Goal: Information Seeking & Learning: Learn about a topic

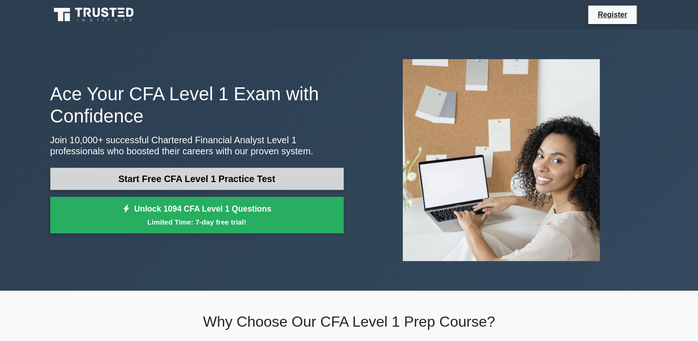
click at [126, 182] on link "Start Free CFA Level 1 Practice Test" at bounding box center [197, 179] width 294 height 22
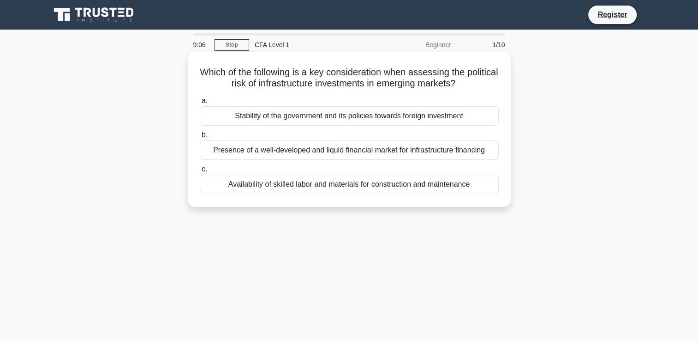
click at [314, 116] on div "Stability of the government and its policies towards foreign investment" at bounding box center [349, 115] width 299 height 19
click at [200, 104] on input "a. Stability of the government and its policies towards foreign investment" at bounding box center [200, 101] width 0 height 6
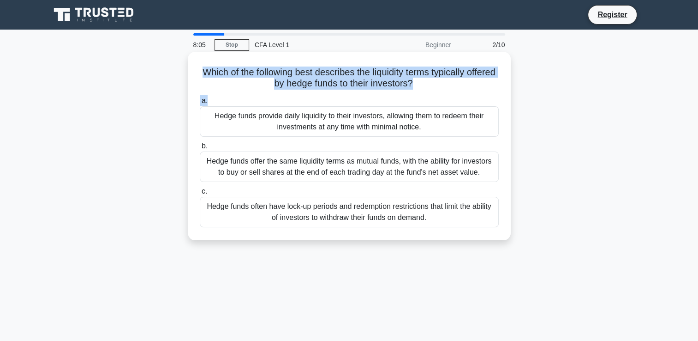
drag, startPoint x: 216, startPoint y: 73, endPoint x: 494, endPoint y: 96, distance: 279.3
click at [494, 96] on div "Which of the following best describes the liquidity terms typically offered by …" at bounding box center [350, 145] width 316 height 181
click at [361, 70] on h5 "Which of the following best describes the liquidity terms typically offered by …" at bounding box center [349, 77] width 301 height 23
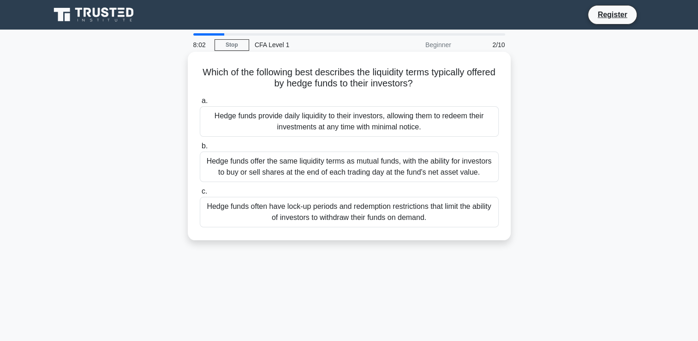
drag, startPoint x: 212, startPoint y: 71, endPoint x: 436, endPoint y: 83, distance: 224.7
click at [436, 83] on h5 "Which of the following best describes the liquidity terms typically offered by …" at bounding box center [349, 77] width 301 height 23
copy h5 "Which of the following best describes the liquidity terms typically offered by …"
click at [255, 78] on h5 "Which of the following best describes the liquidity terms typically offered by …" at bounding box center [349, 77] width 301 height 23
click at [441, 128] on div "Hedge funds provide daily liquidity to their investors, allowing them to redeem…" at bounding box center [349, 121] width 299 height 30
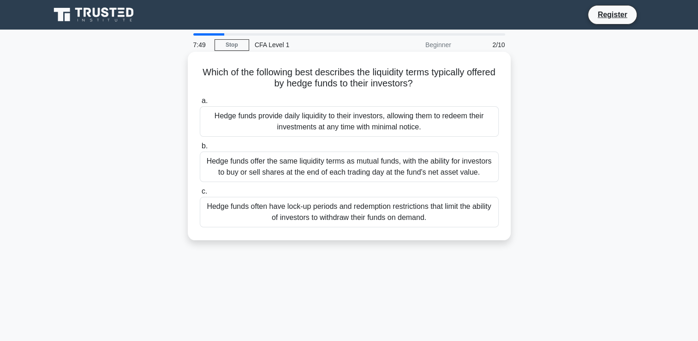
click at [200, 104] on input "a. Hedge funds provide daily liquidity to their investors, allowing them to red…" at bounding box center [200, 101] width 0 height 6
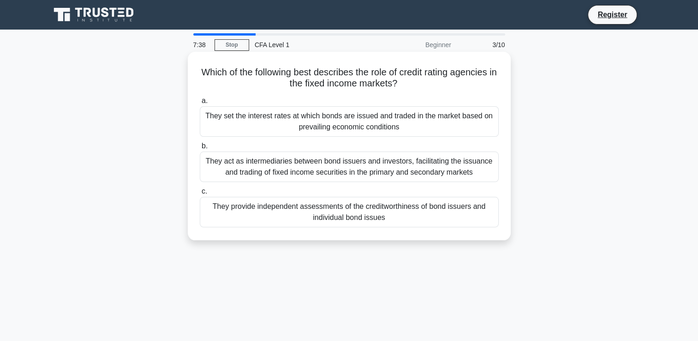
click at [424, 204] on div "They provide independent assessments of the creditworthiness of bond issuers an…" at bounding box center [349, 212] width 299 height 30
click at [200, 194] on input "c. They provide independent assessments of the creditworthiness of bond issuers…" at bounding box center [200, 191] width 0 height 6
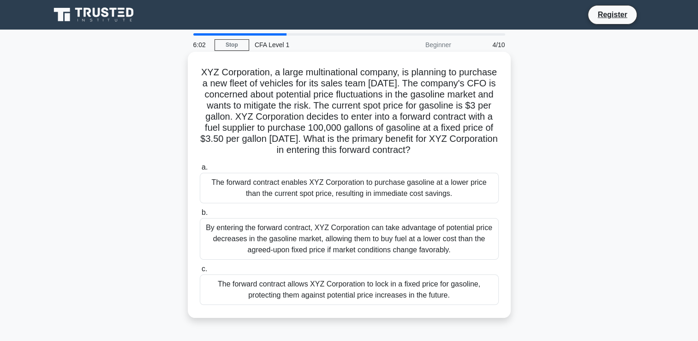
click at [327, 298] on div "The forward contract allows XYZ Corporation to lock in a fixed price for gasoli…" at bounding box center [349, 289] width 299 height 30
click at [200, 272] on input "c. The forward contract allows XYZ Corporation to lock in a fixed price for gas…" at bounding box center [200, 269] width 0 height 6
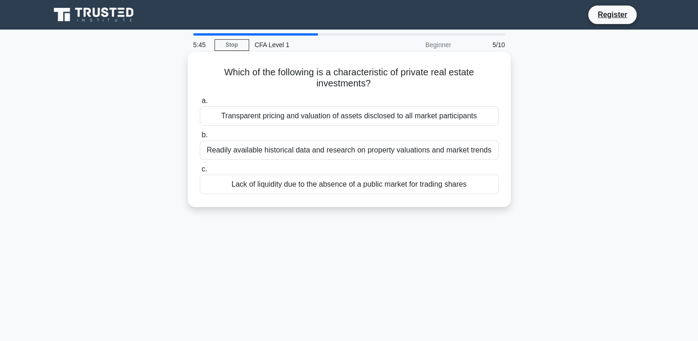
click at [249, 189] on div "Lack of liquidity due to the absence of a public market for trading shares" at bounding box center [349, 184] width 299 height 19
click at [200, 172] on input "c. Lack of liquidity due to the absence of a public market for trading shares" at bounding box center [200, 169] width 0 height 6
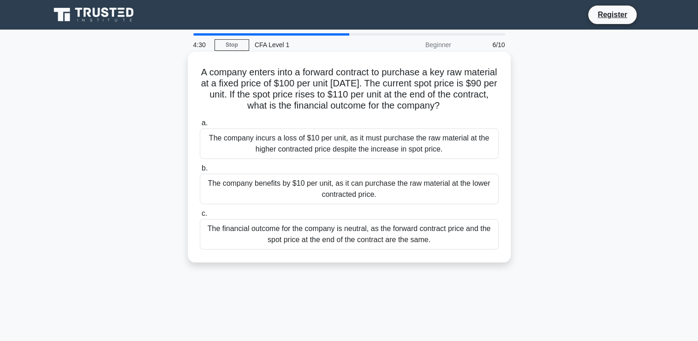
click at [320, 198] on div "The company benefits by $10 per unit, as it can purchase the raw material at th…" at bounding box center [349, 189] width 299 height 30
click at [200, 171] on input "b. The company benefits by $10 per unit, as it can purchase the raw material at…" at bounding box center [200, 168] width 0 height 6
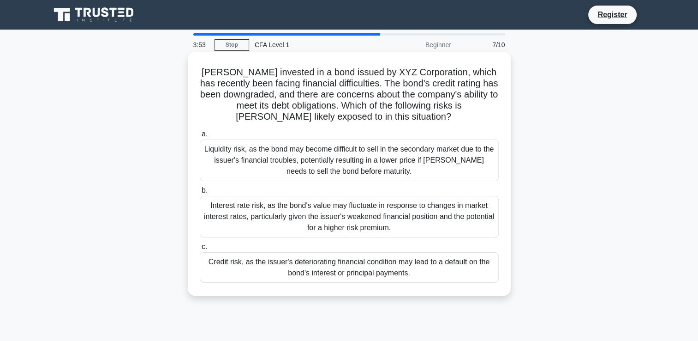
click at [421, 271] on div "Credit risk, as the issuer's deteriorating financial condition may lead to a de…" at bounding box center [349, 267] width 299 height 30
click at [200, 250] on input "c. Credit risk, as the issuer's deteriorating financial condition may lead to a…" at bounding box center [200, 247] width 0 height 6
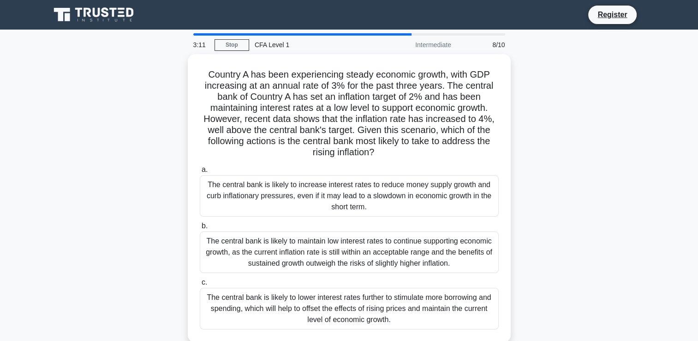
scroll to position [46, 0]
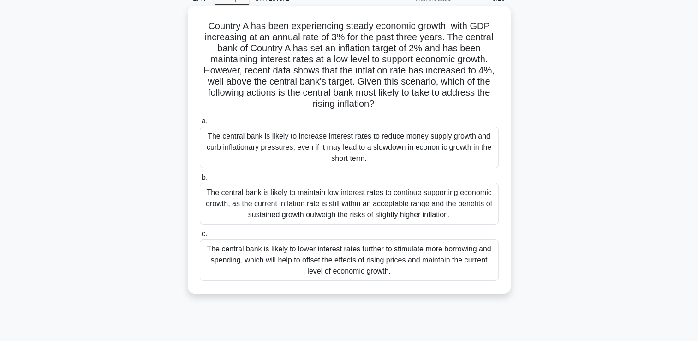
click at [229, 148] on div "The central bank is likely to increase interest rates to reduce money supply gr…" at bounding box center [349, 147] width 299 height 42
click at [200, 124] on input "a. The central bank is likely to increase interest rates to reduce money supply…" at bounding box center [200, 121] width 0 height 6
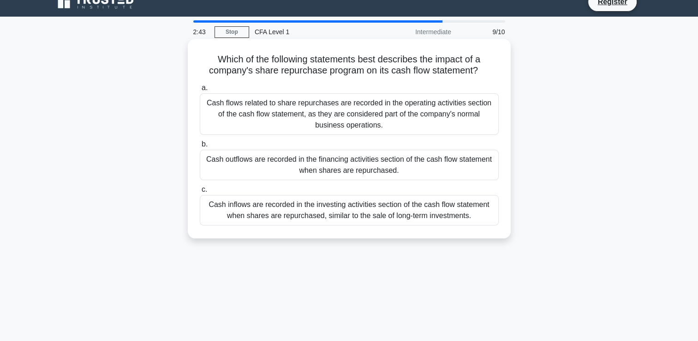
scroll to position [0, 0]
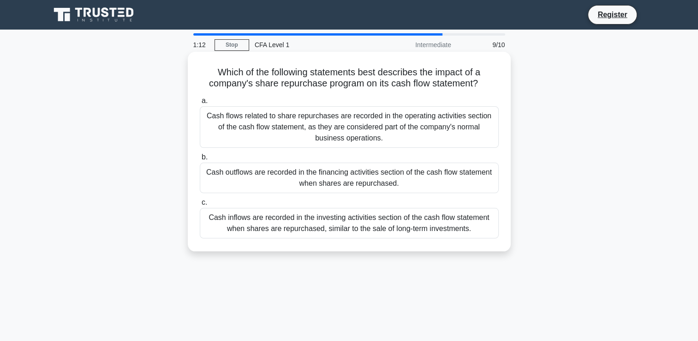
click at [256, 176] on div "Cash outflows are recorded in the financing activities section of the cash flow…" at bounding box center [349, 178] width 299 height 30
click at [200, 160] on input "b. Cash outflows are recorded in the financing activities section of the cash f…" at bounding box center [200, 157] width 0 height 6
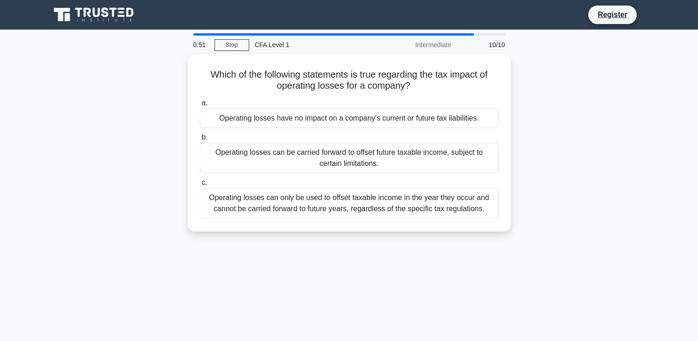
click at [170, 274] on div "0:51 Stop CFA Level 1 Intermediate 10/10 Which of the following statements is t…" at bounding box center [349, 264] width 609 height 462
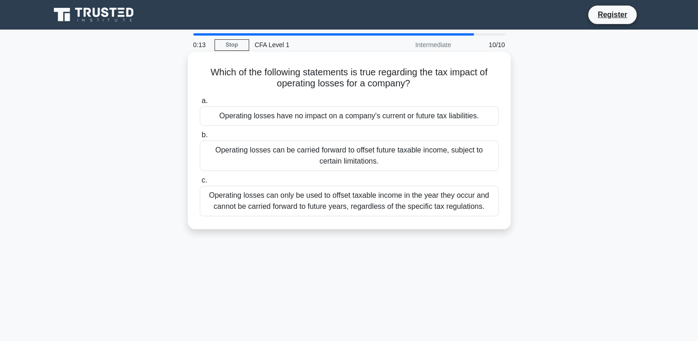
click at [262, 156] on div "Operating losses can be carried forward to offset future taxable income, subjec…" at bounding box center [349, 155] width 299 height 30
click at [200, 138] on input "b. Operating losses can be carried forward to offset future taxable income, sub…" at bounding box center [200, 135] width 0 height 6
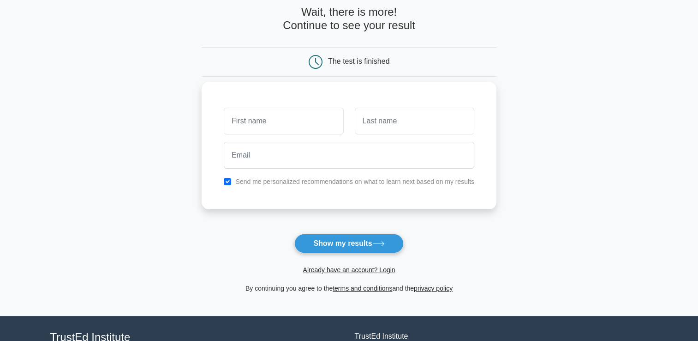
scroll to position [46, 0]
click at [284, 115] on input "text" at bounding box center [284, 121] width 120 height 27
type input "[PERSON_NAME]"
click at [432, 127] on input "text" at bounding box center [415, 121] width 120 height 27
type input "Bel kaid"
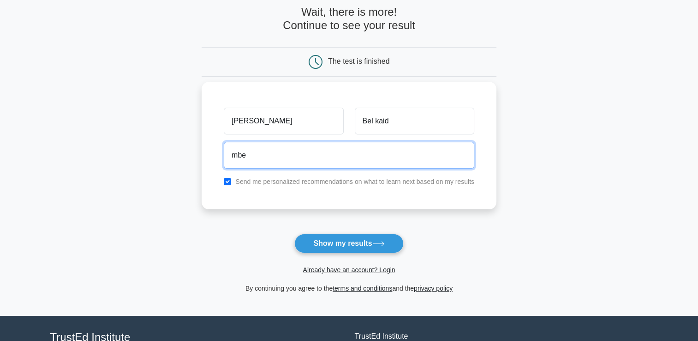
type input "mbelkaid009@gmail.com"
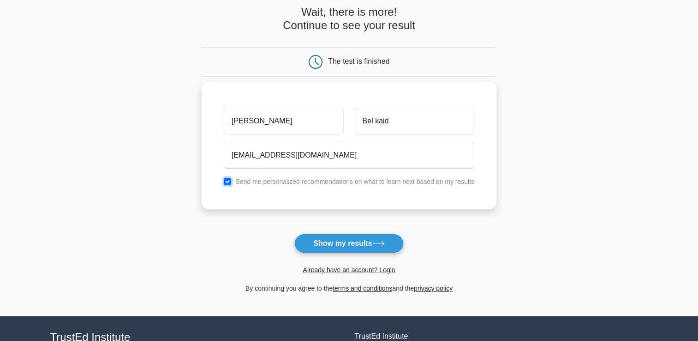
click at [228, 181] on input "checkbox" at bounding box center [227, 181] width 7 height 7
checkbox input "false"
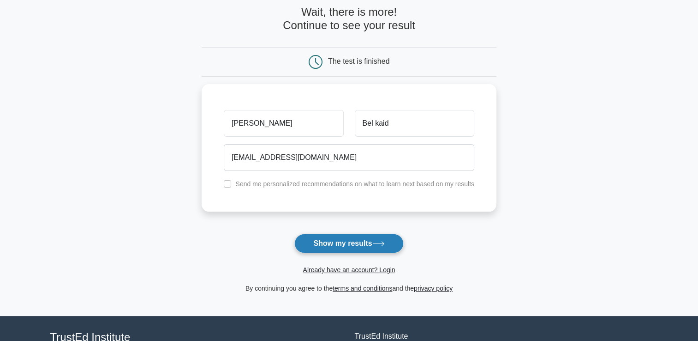
click at [333, 239] on button "Show my results" at bounding box center [349, 243] width 109 height 19
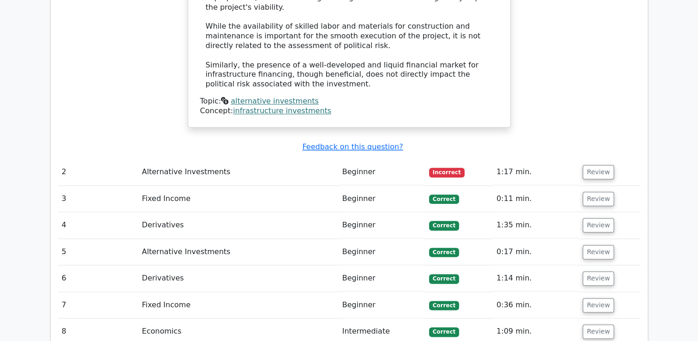
scroll to position [1062, 0]
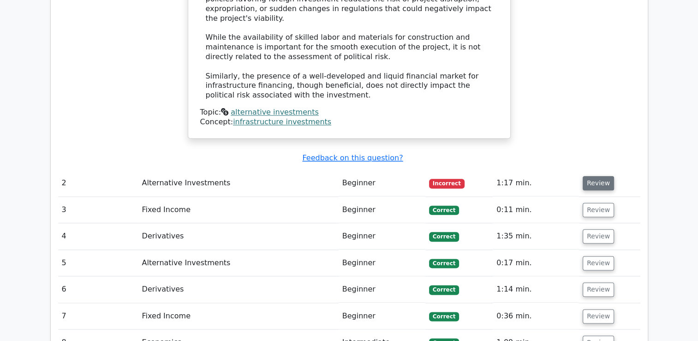
click at [602, 176] on button "Review" at bounding box center [598, 183] width 31 height 14
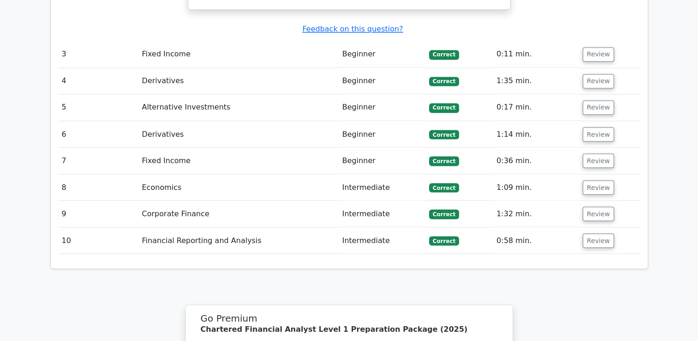
scroll to position [1477, 0]
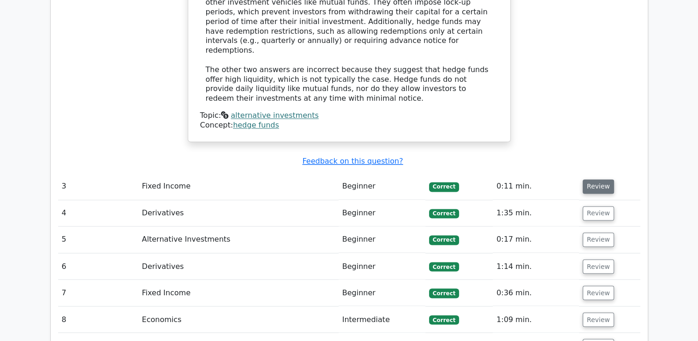
click at [604, 179] on button "Review" at bounding box center [598, 186] width 31 height 14
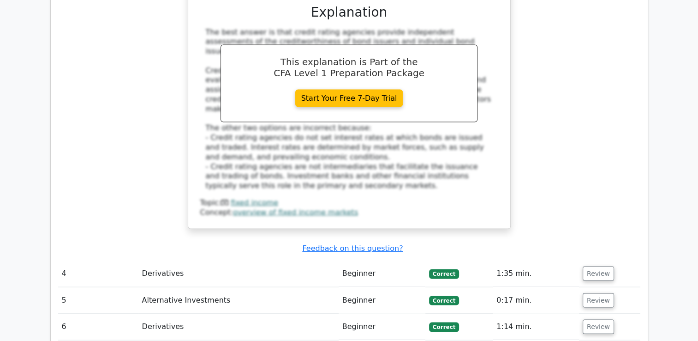
scroll to position [1847, 0]
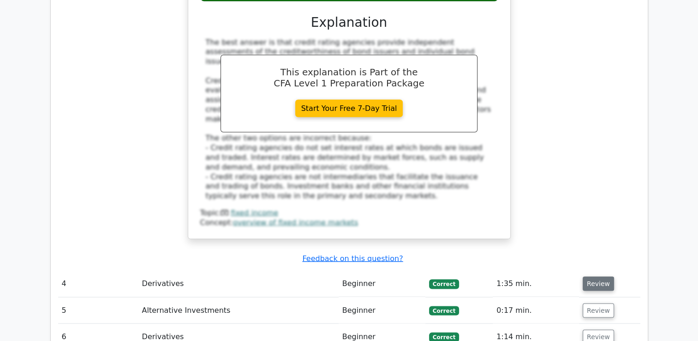
click at [599, 277] on button "Review" at bounding box center [598, 284] width 31 height 14
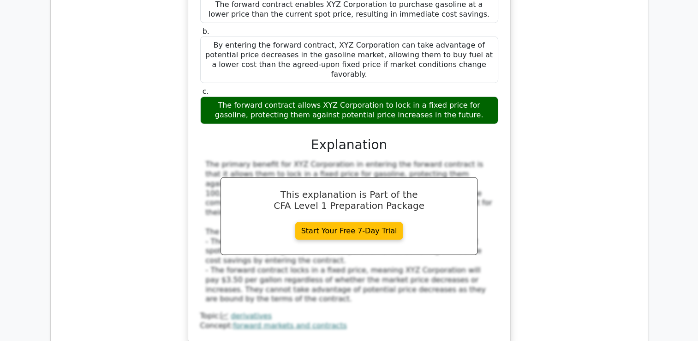
scroll to position [2354, 0]
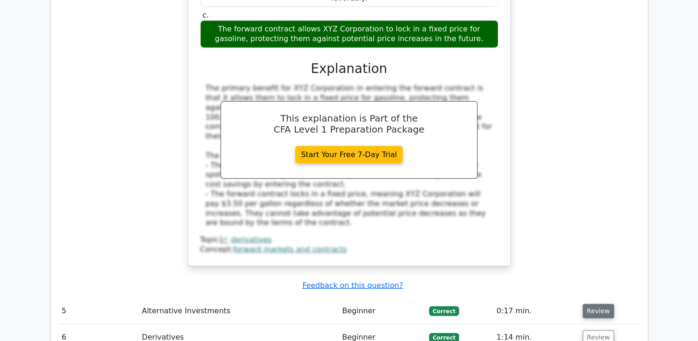
click at [591, 304] on button "Review" at bounding box center [598, 311] width 31 height 14
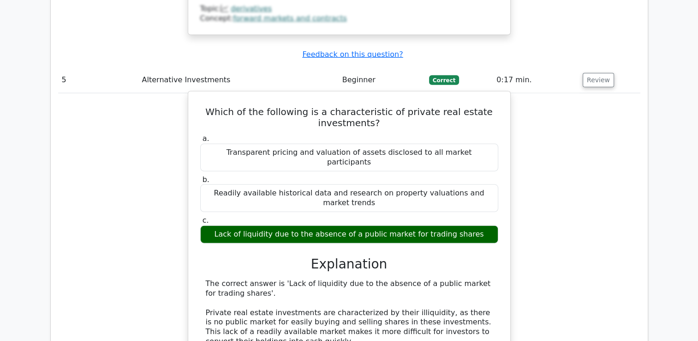
scroll to position [2816, 0]
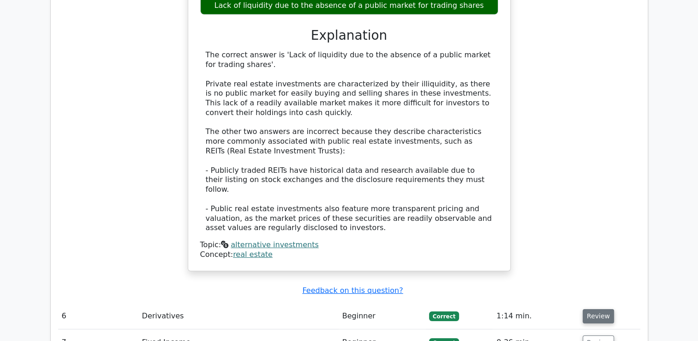
click at [585, 309] on button "Review" at bounding box center [598, 316] width 31 height 14
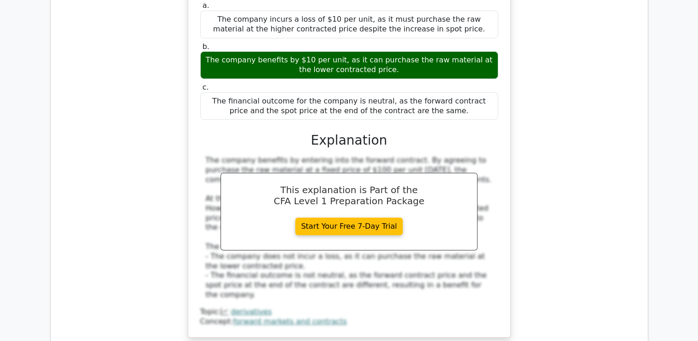
scroll to position [3324, 0]
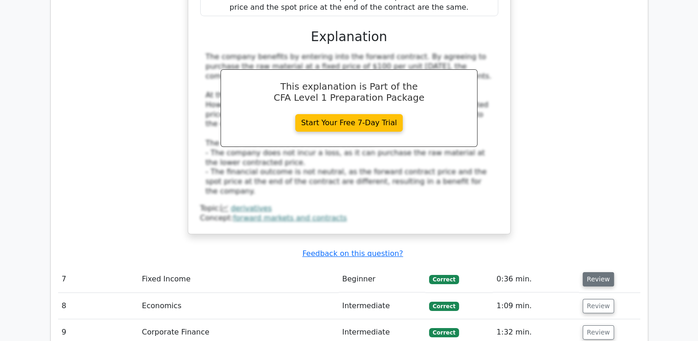
click at [593, 272] on button "Review" at bounding box center [598, 279] width 31 height 14
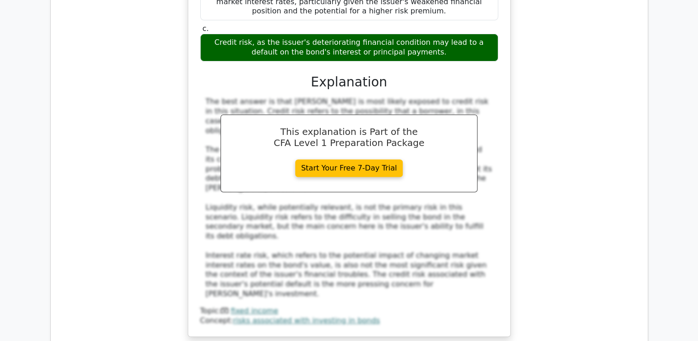
scroll to position [3786, 0]
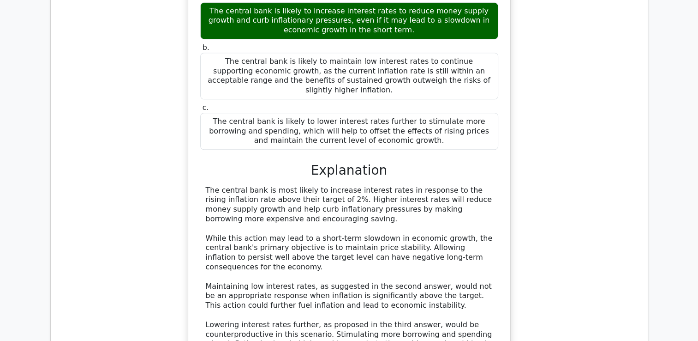
scroll to position [4293, 0]
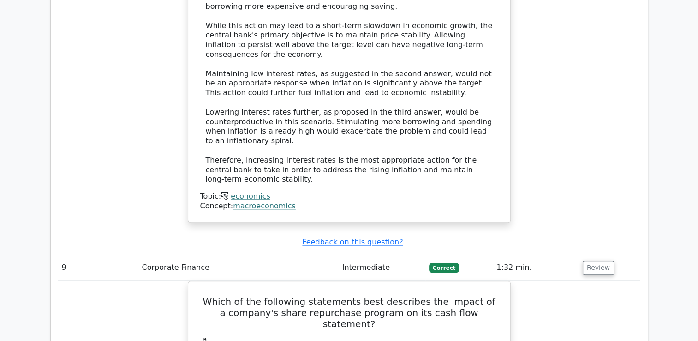
scroll to position [4617, 0]
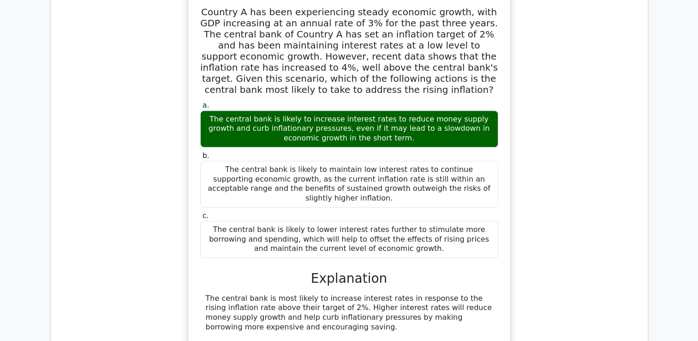
scroll to position [4109, 0]
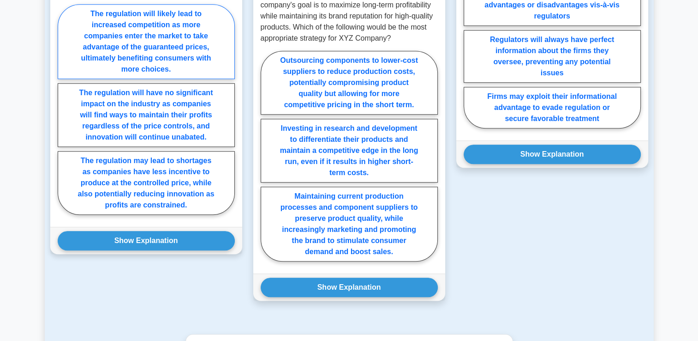
scroll to position [646, 0]
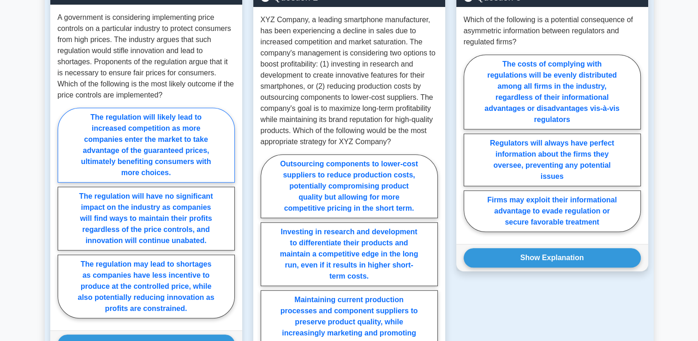
click at [148, 137] on label "The regulation will likely lead to increased competition as more companies ente…" at bounding box center [146, 145] width 177 height 75
click at [64, 212] on input "The regulation will likely lead to increased competition as more companies ente…" at bounding box center [61, 215] width 6 height 6
radio input "true"
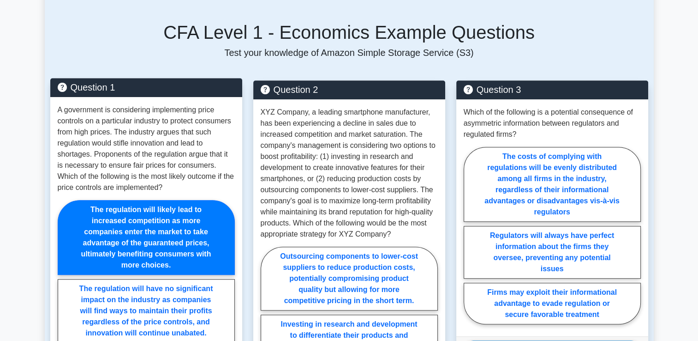
click at [131, 241] on label "The regulation will likely lead to increased competition as more companies ente…" at bounding box center [146, 237] width 177 height 75
click at [64, 305] on input "The regulation will likely lead to increased competition as more companies ente…" at bounding box center [61, 308] width 6 height 6
click at [133, 241] on label "The regulation will likely lead to increased competition as more companies ente…" at bounding box center [146, 237] width 177 height 75
click at [64, 305] on input "The regulation will likely lead to increased competition as more companies ente…" at bounding box center [61, 308] width 6 height 6
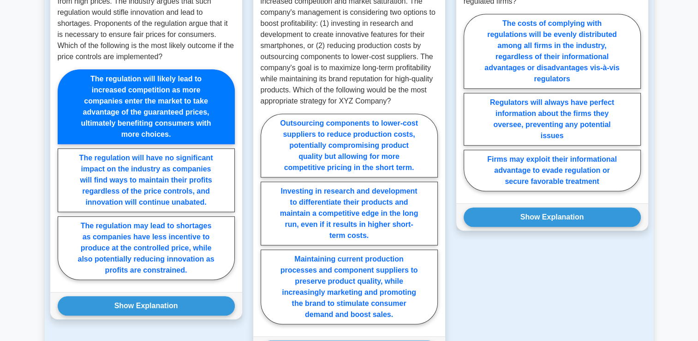
scroll to position [877, 0]
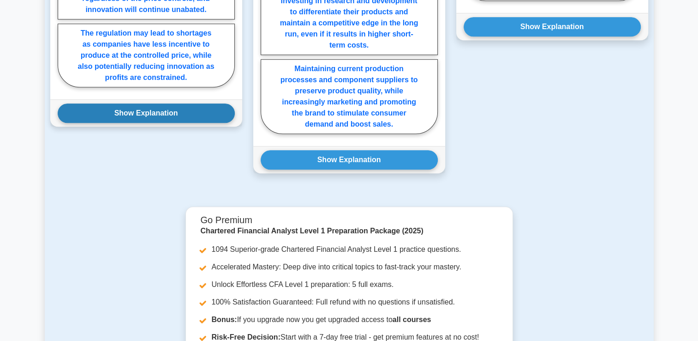
click at [180, 108] on button "Show Explanation" at bounding box center [146, 112] width 177 height 19
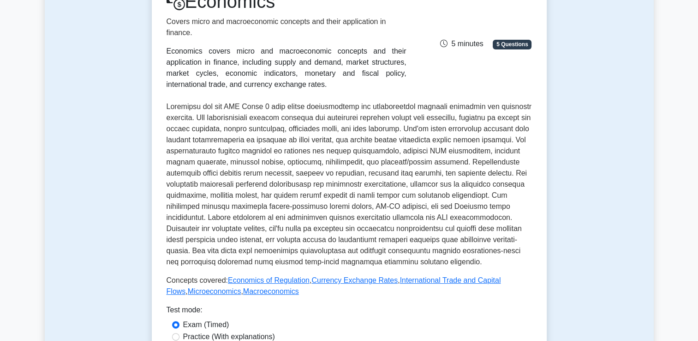
scroll to position [0, 0]
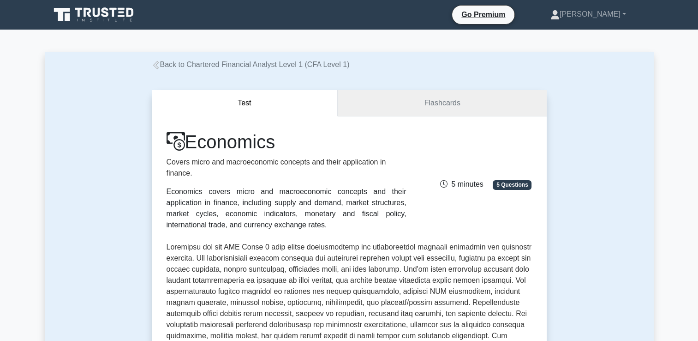
click at [407, 106] on link "Flashcards" at bounding box center [442, 103] width 209 height 26
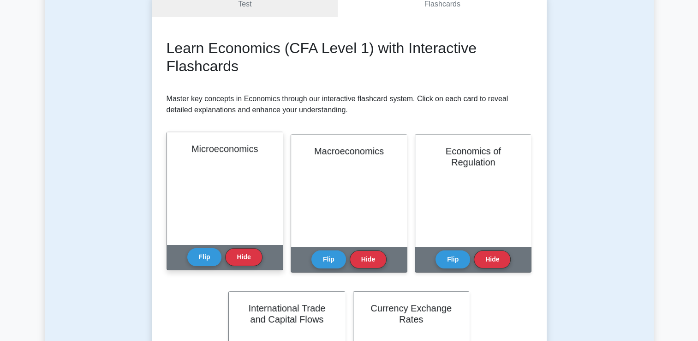
scroll to position [138, 0]
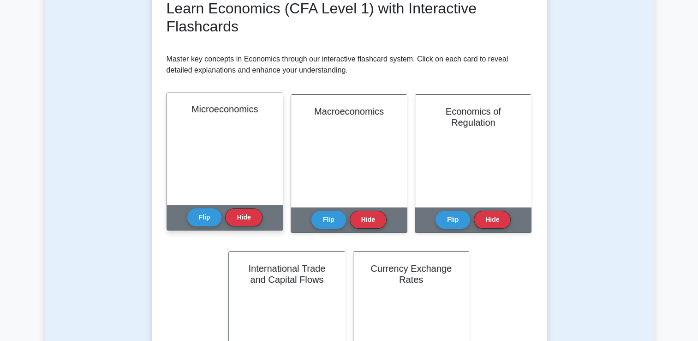
click at [229, 127] on div "Microeconomics" at bounding box center [225, 148] width 116 height 112
click at [230, 91] on div "Learn Economics (CFA Level 1) with Interactive Flashcards Master key concepts i…" at bounding box center [350, 200] width 366 height 401
click at [209, 221] on button "Flip" at bounding box center [204, 217] width 35 height 18
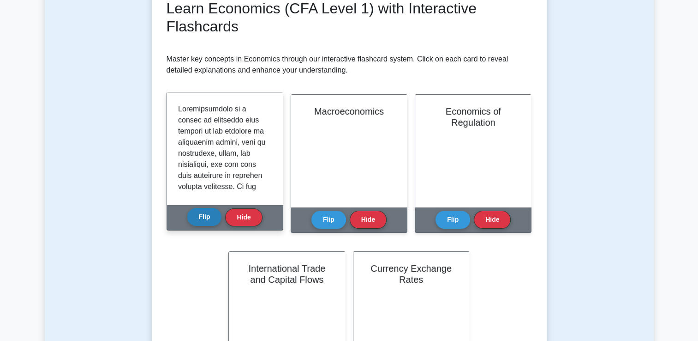
click at [211, 219] on button "Flip" at bounding box center [204, 217] width 35 height 18
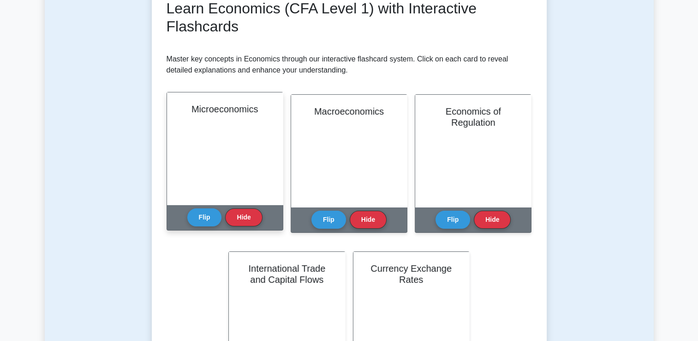
click at [205, 226] on div "Flip Hide" at bounding box center [224, 217] width 75 height 25
click at [210, 217] on button "Flip" at bounding box center [204, 217] width 35 height 18
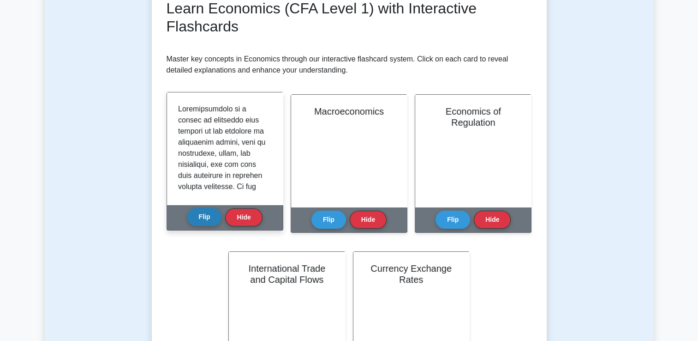
click at [208, 216] on button "Flip" at bounding box center [204, 217] width 35 height 18
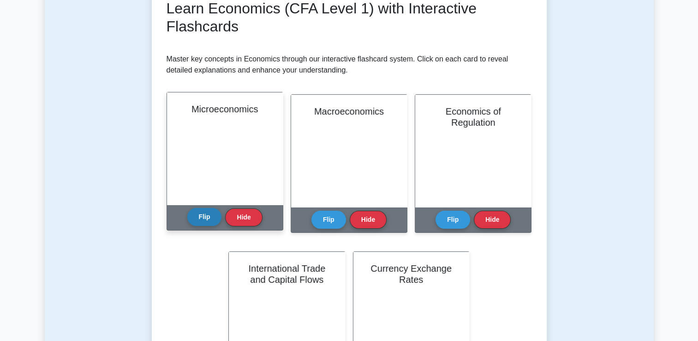
click at [206, 216] on button "Flip" at bounding box center [204, 217] width 35 height 18
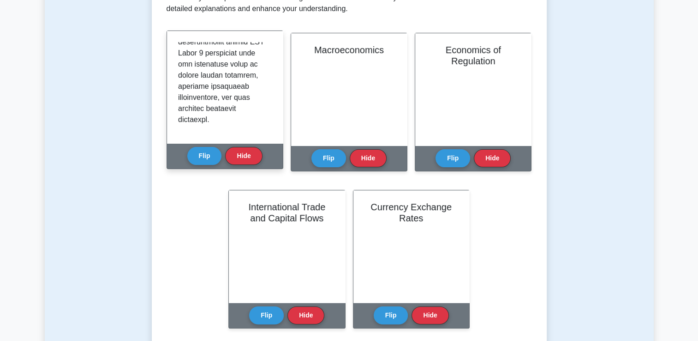
scroll to position [92, 0]
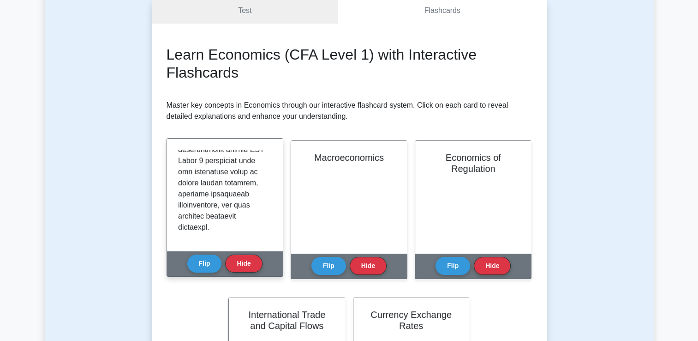
click at [192, 274] on div "Flip Hide" at bounding box center [224, 263] width 75 height 25
click at [199, 263] on button "Flip" at bounding box center [204, 263] width 35 height 18
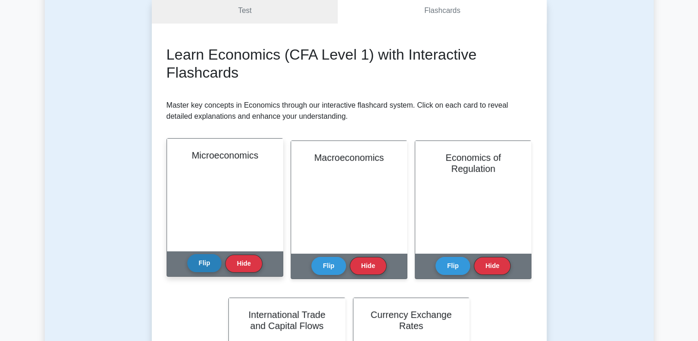
click at [211, 263] on button "Flip" at bounding box center [204, 263] width 35 height 18
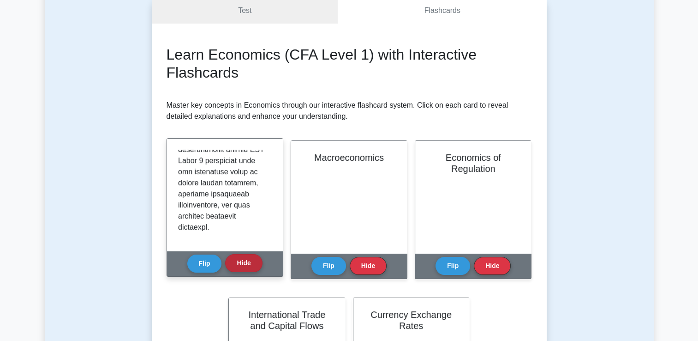
click at [235, 266] on button "Hide" at bounding box center [243, 263] width 37 height 18
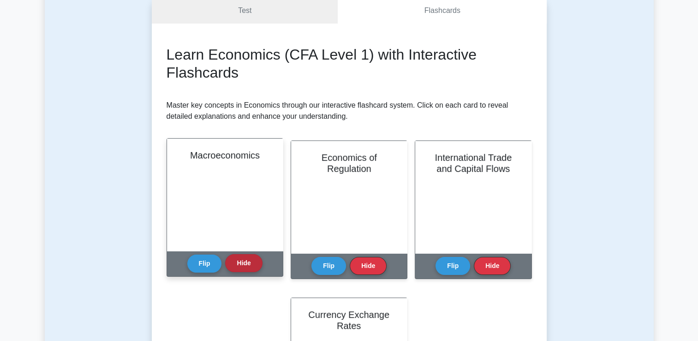
click at [237, 262] on button "Hide" at bounding box center [243, 263] width 37 height 18
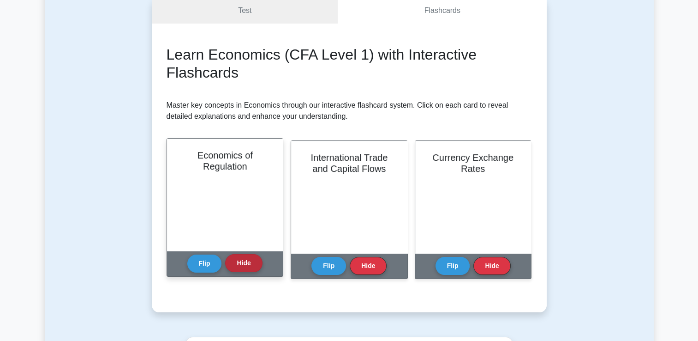
click at [237, 262] on button "Hide" at bounding box center [243, 263] width 37 height 18
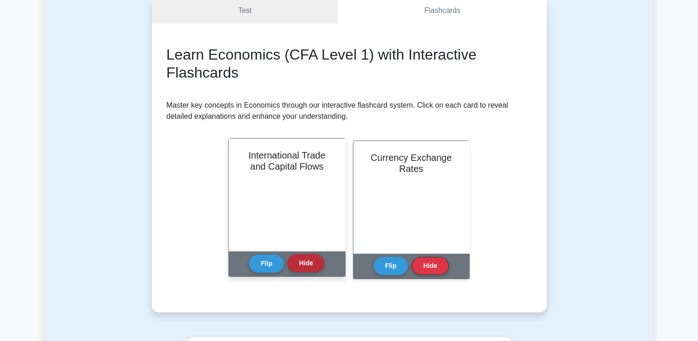
click at [318, 270] on button "Hide" at bounding box center [306, 263] width 37 height 18
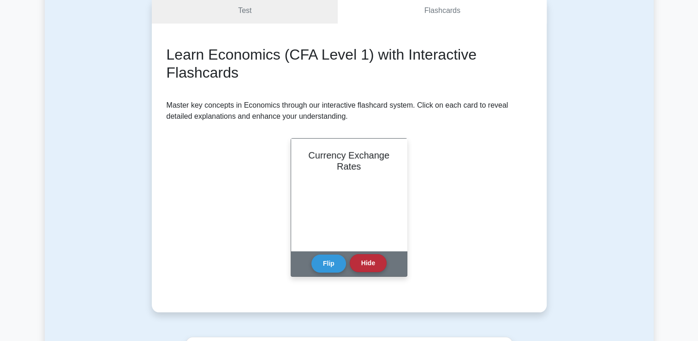
click at [376, 262] on button "Hide" at bounding box center [368, 263] width 37 height 18
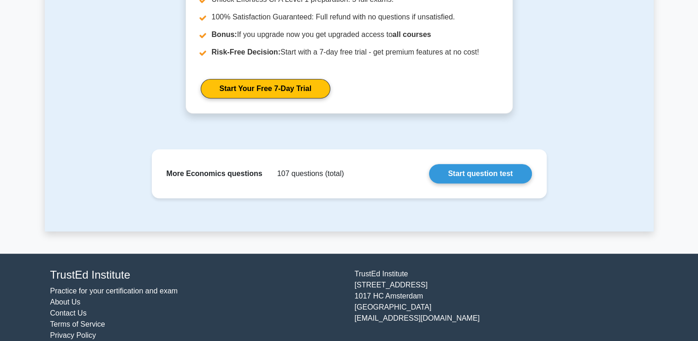
scroll to position [362, 0]
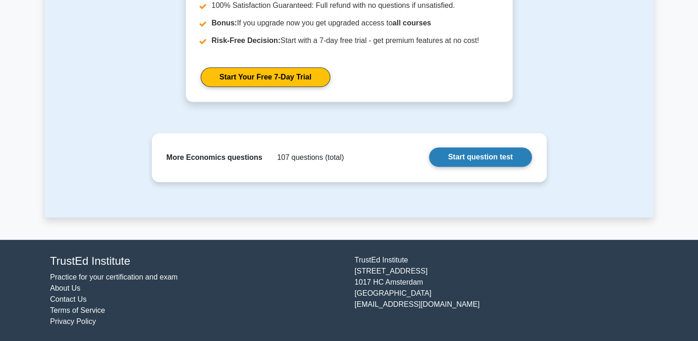
click at [478, 158] on link "Start question test" at bounding box center [480, 156] width 102 height 19
